Goal: Check status

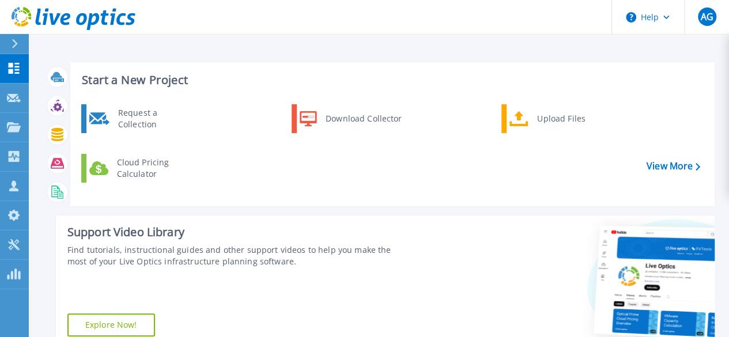
click at [358, 169] on div "Request a Collection Download Collector Upload Files Cloud Pricing Calculator" at bounding box center [391, 150] width 636 height 99
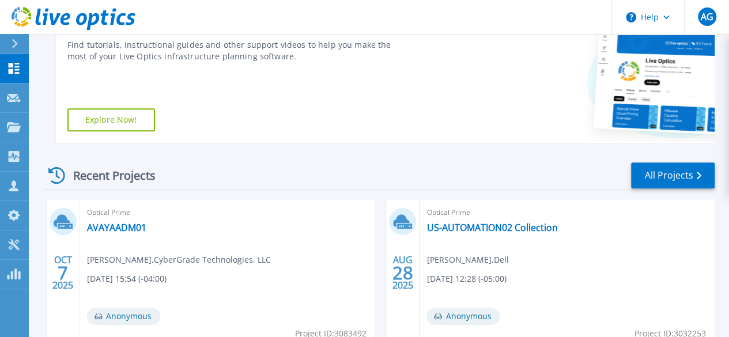
scroll to position [207, 0]
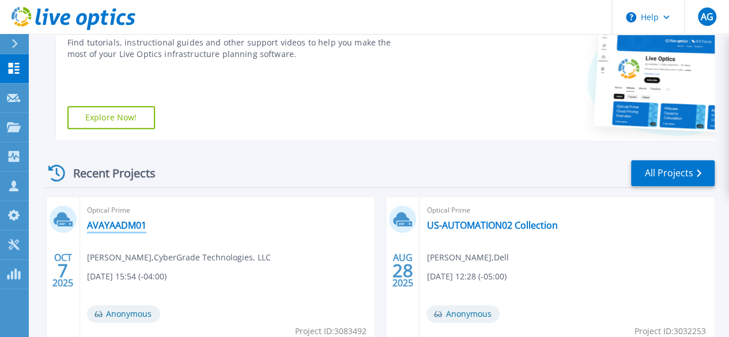
click at [111, 228] on link "AVAYAADM01" at bounding box center [116, 225] width 59 height 12
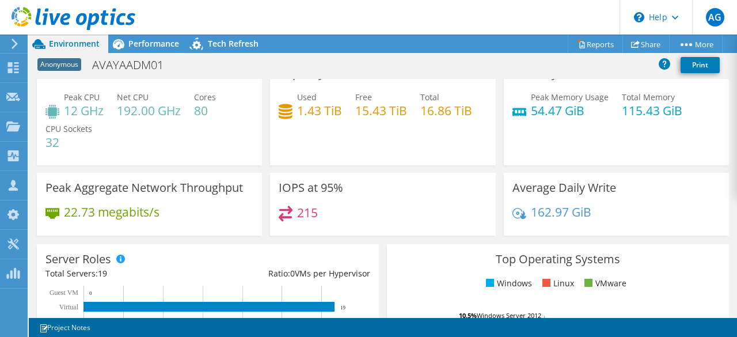
scroll to position [23, 0]
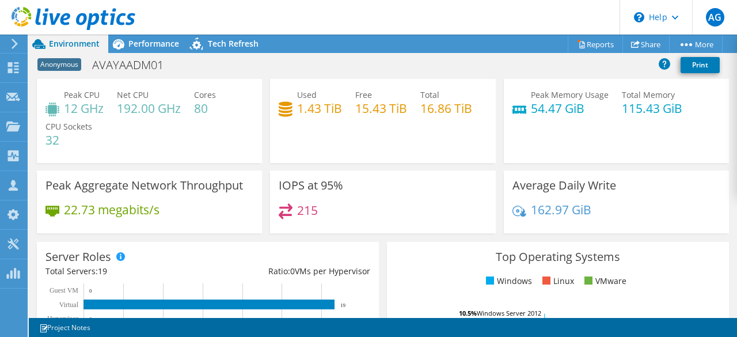
click at [527, 22] on header "AG Partner Team Member Aaron Gaines aaron.gaines@arrow.com Arrow My Profile Log…" at bounding box center [368, 17] width 737 height 35
